Goal: Transaction & Acquisition: Book appointment/travel/reservation

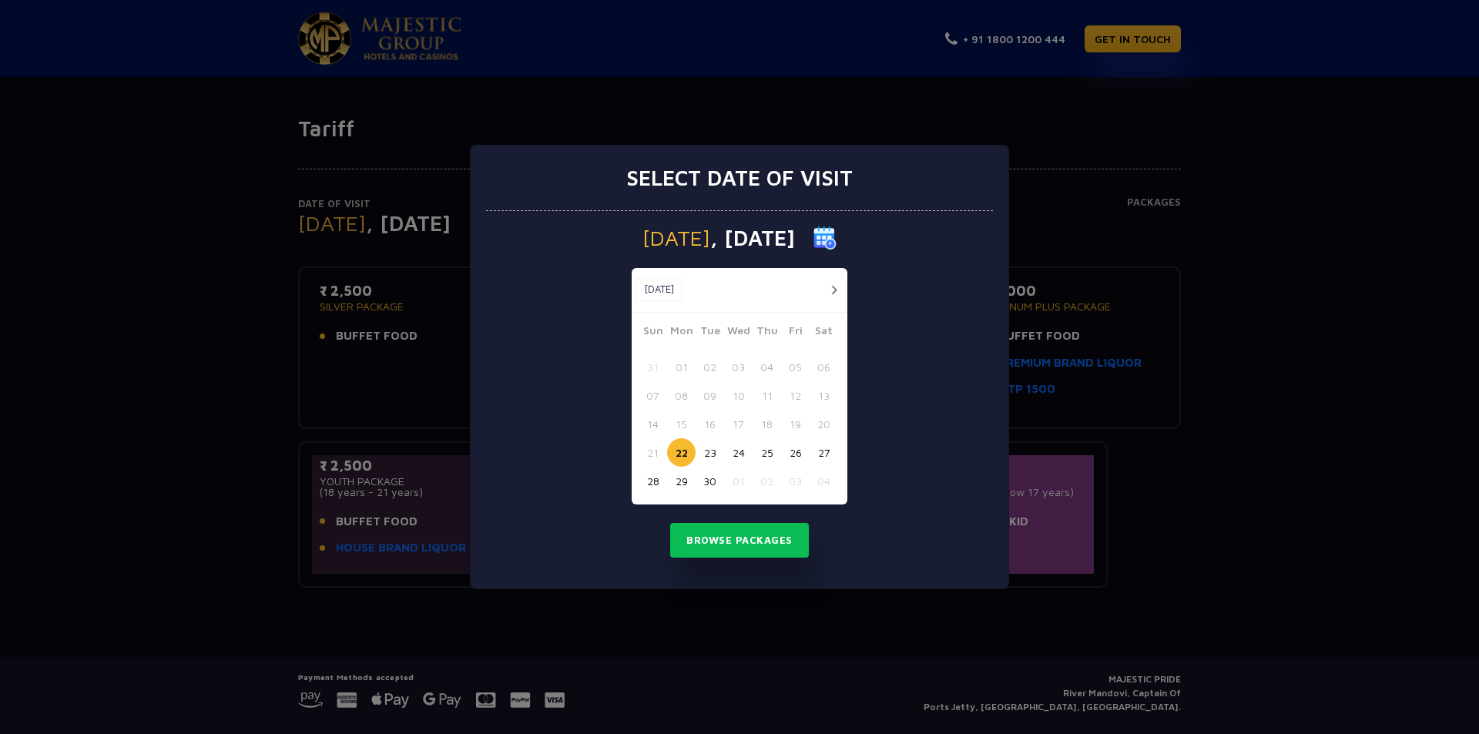
click at [647, 486] on button "28" at bounding box center [653, 481] width 28 height 28
click at [727, 539] on button "Browse Packages" at bounding box center [739, 540] width 139 height 35
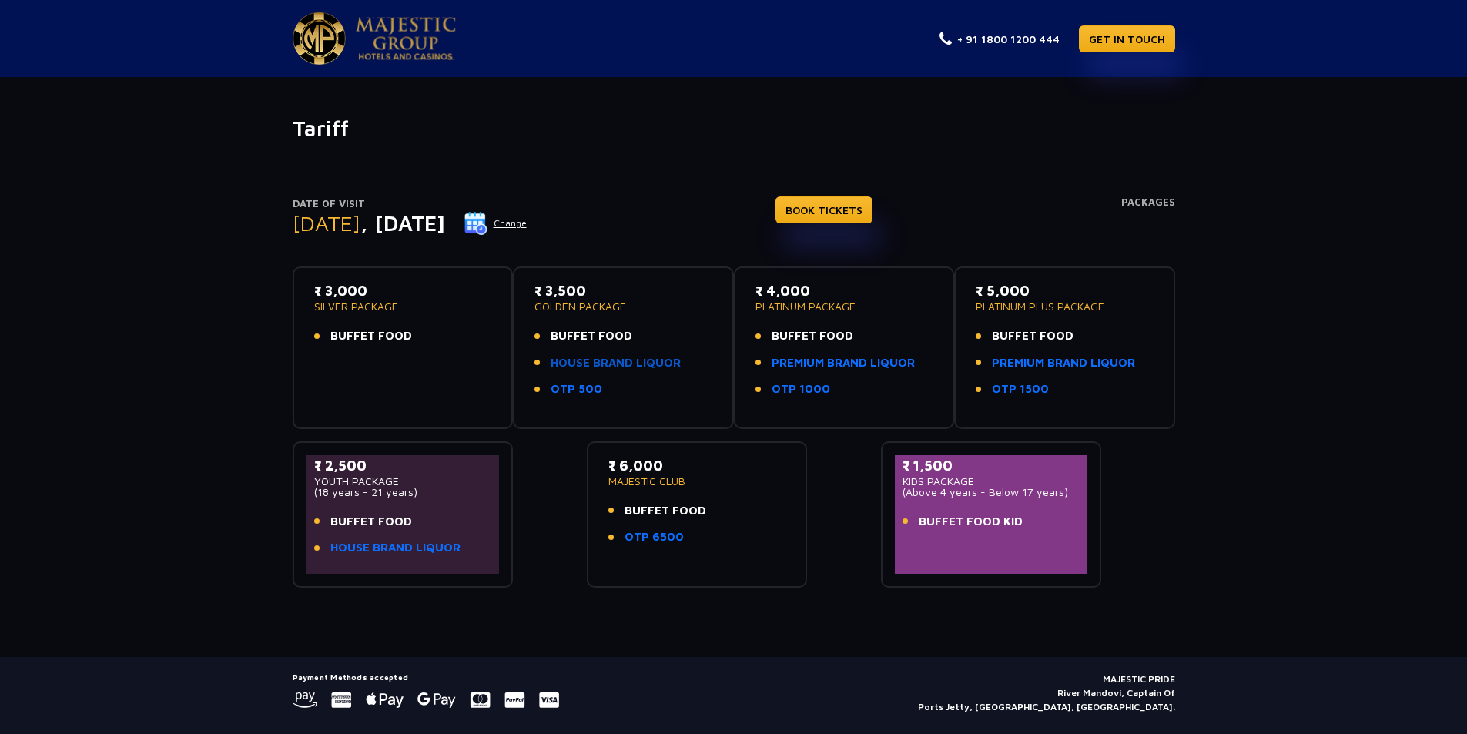
click at [616, 369] on link "HOUSE BRAND LIQUOR" at bounding box center [616, 363] width 130 height 18
click at [850, 365] on link "PREMIUM BRAND LIQUOR" at bounding box center [843, 363] width 143 height 18
click at [581, 390] on link "OTP 500" at bounding box center [577, 389] width 52 height 18
